Goal: Communication & Community: Participate in discussion

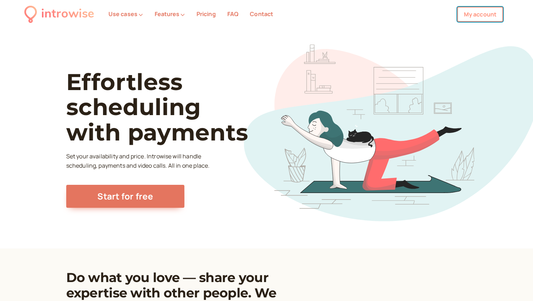
click at [480, 14] on link "My account" at bounding box center [480, 14] width 46 height 15
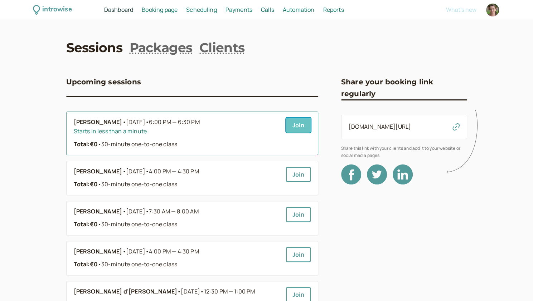
click at [290, 126] on link "Join" at bounding box center [298, 125] width 25 height 15
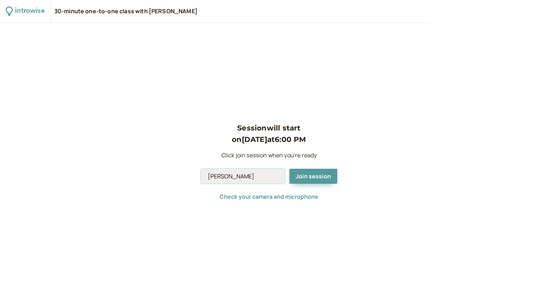
click at [248, 175] on input "[PERSON_NAME]" at bounding box center [243, 176] width 84 height 15
type input "Andromeda"
click at [307, 176] on span "Join session" at bounding box center [313, 176] width 35 height 8
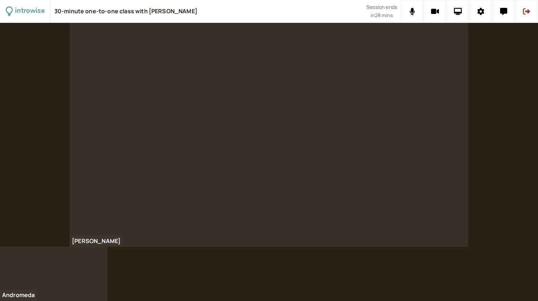
click at [519, 151] on div "[PERSON_NAME]" at bounding box center [269, 135] width 538 height 224
click at [503, 17] on button at bounding box center [503, 11] width 23 height 23
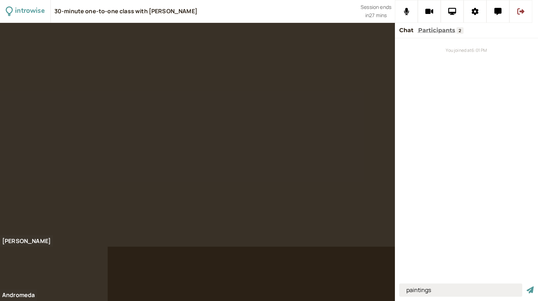
type input "paintings"
click at [527, 287] on button "submit" at bounding box center [530, 291] width 7 height 8
type input "frescos"
click at [527, 287] on button "submit" at bounding box center [530, 291] width 7 height 8
type input "outside the [GEOGRAPHIC_DATA]"
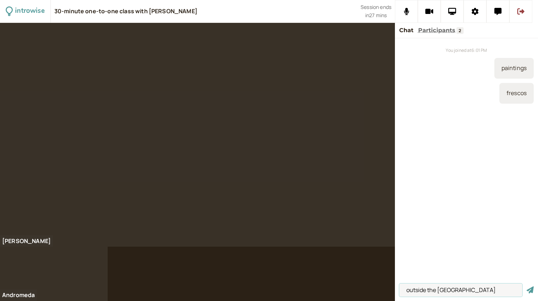
click at [527, 287] on button "submit" at bounding box center [530, 291] width 7 height 8
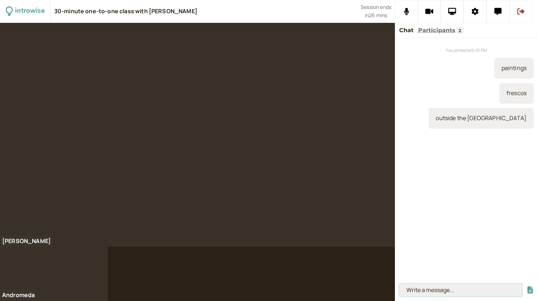
click at [439, 287] on input at bounding box center [460, 290] width 123 height 13
type input "I wrote"
click at [527, 287] on button "submit" at bounding box center [530, 291] width 7 height 8
type input "to prevent the theft ..."
click at [527, 287] on button "submit" at bounding box center [530, 291] width 7 height 8
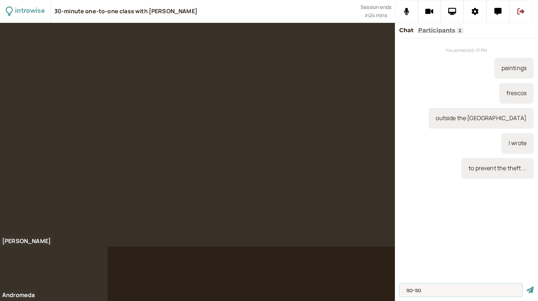
type input "so-so"
click at [527, 287] on button "submit" at bounding box center [530, 291] width 7 height 8
click at [424, 290] on input at bounding box center [460, 290] width 123 height 13
paste input "[URL][DOMAIN_NAME]"
type input "https://meet.google.com/xai-wbbv-xbf"
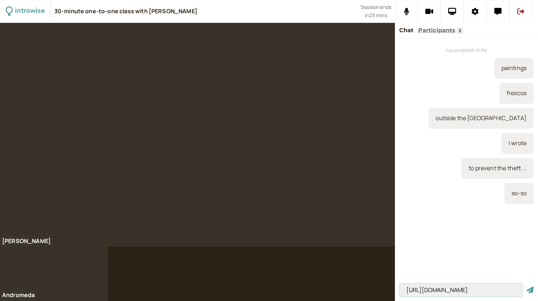
click at [527, 287] on button "submit" at bounding box center [530, 291] width 7 height 8
